Goal: Check status: Check status

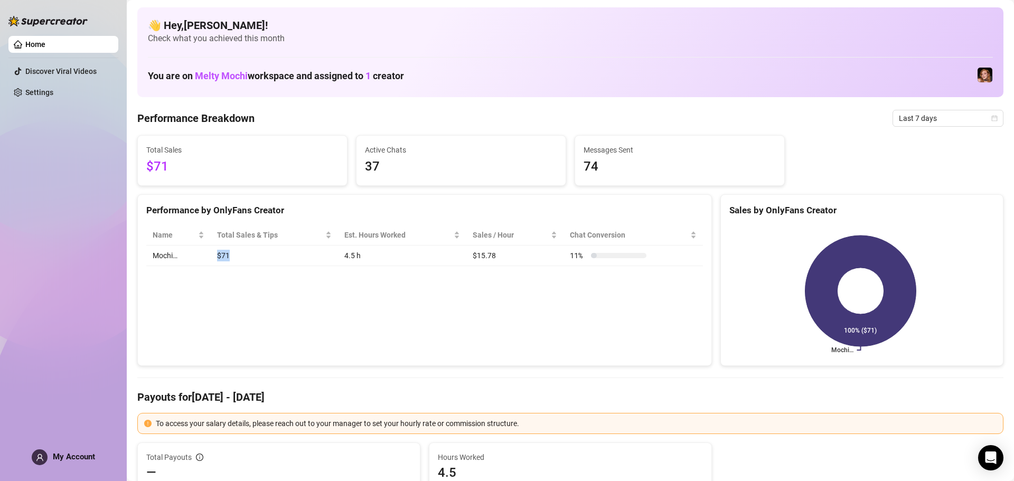
drag, startPoint x: 204, startPoint y: 256, endPoint x: 264, endPoint y: 251, distance: 60.4
click at [264, 251] on tr "Mochi… $71 4.5 h $15.78 11 %" at bounding box center [424, 256] width 557 height 21
drag, startPoint x: 348, startPoint y: 165, endPoint x: 631, endPoint y: 163, distance: 283.1
click at [631, 162] on div "Total Sales $71 Active Chats 37 Messages Sent 74" at bounding box center [570, 160] width 875 height 51
drag, startPoint x: 143, startPoint y: 172, endPoint x: 197, endPoint y: 175, distance: 54.0
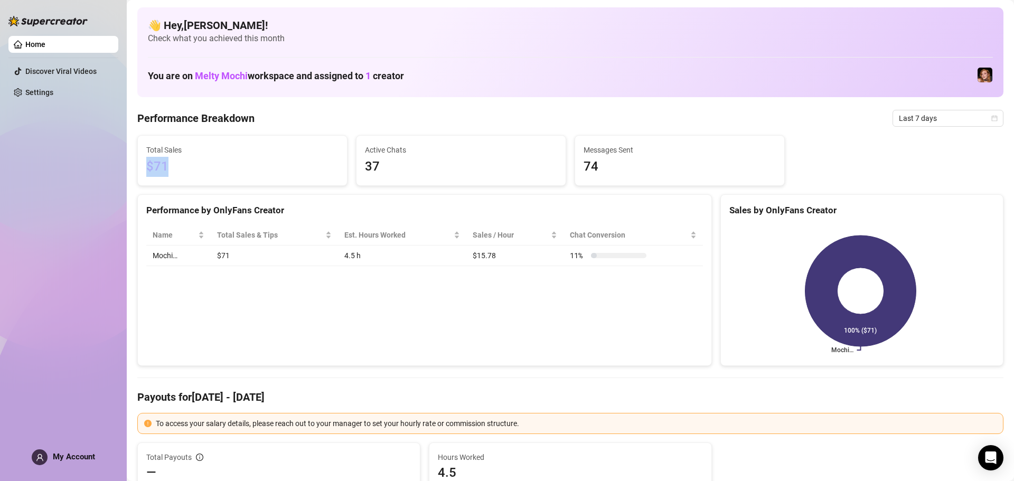
click at [197, 175] on div "Total Sales $71" at bounding box center [242, 161] width 209 height 50
